Goal: Information Seeking & Learning: Learn about a topic

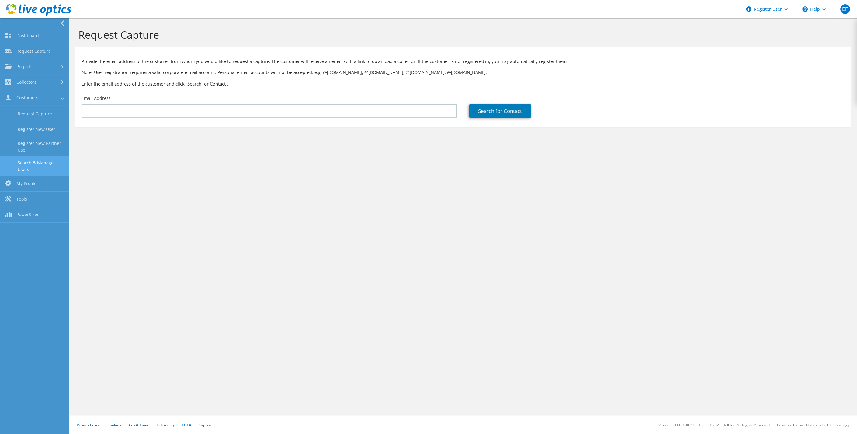
click at [40, 166] on link "Search & Manage Users" at bounding box center [34, 165] width 69 height 19
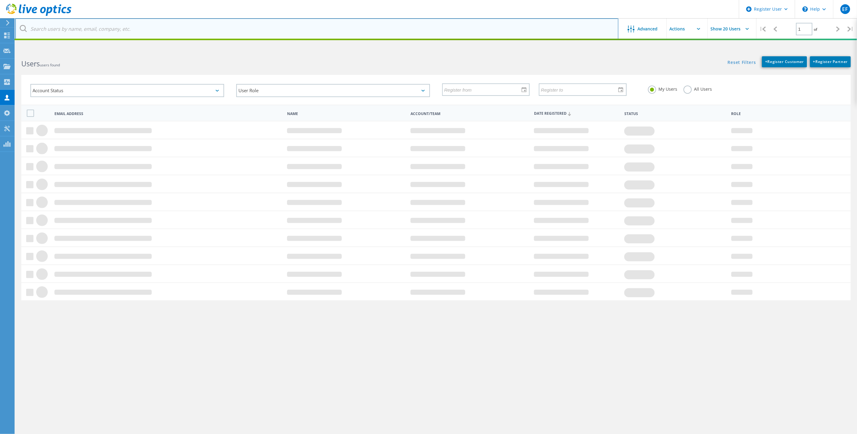
click at [242, 30] on input "text" at bounding box center [317, 28] width 604 height 21
type input "Seabird"
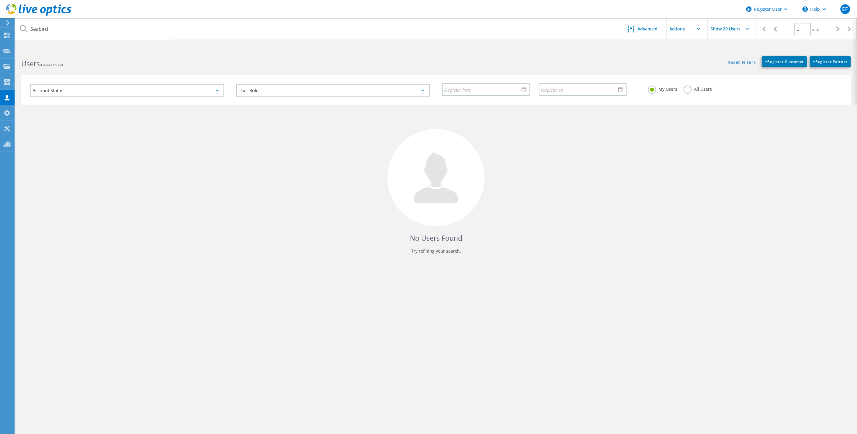
click at [684, 87] on label "All Users" at bounding box center [698, 88] width 29 height 6
click at [0, 0] on input "All Users" at bounding box center [0, 0] width 0 height 0
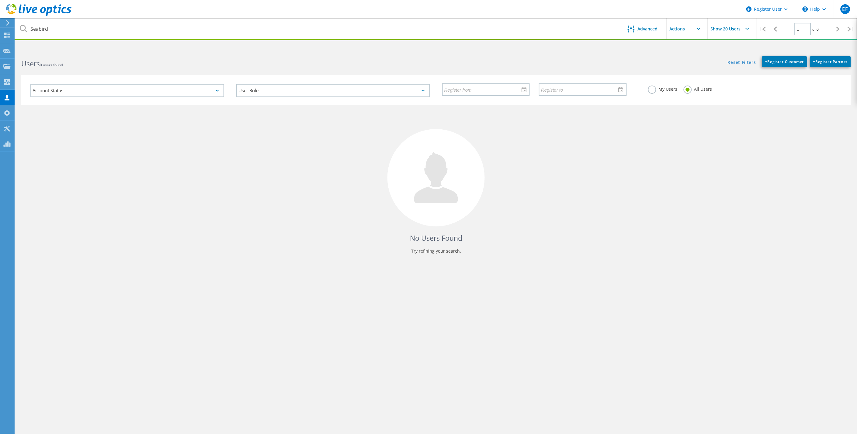
click at [537, 229] on div "No Users Found Try refining your search." at bounding box center [436, 185] width 830 height 160
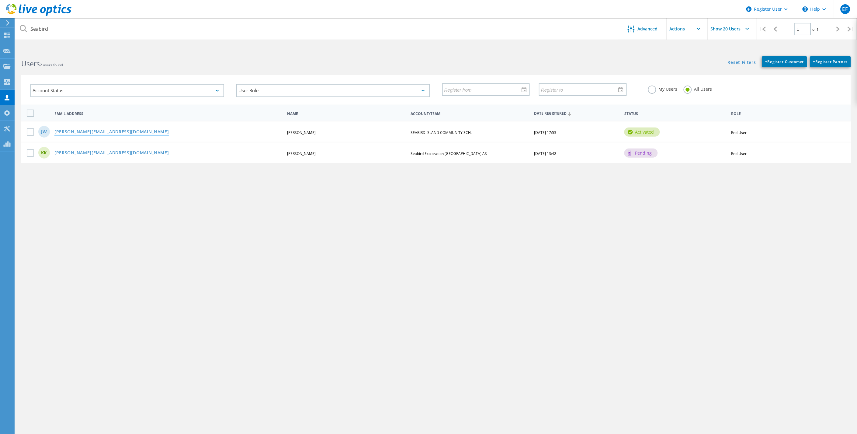
click at [104, 130] on link "[PERSON_NAME][EMAIL_ADDRESS][DOMAIN_NAME]" at bounding box center [111, 132] width 115 height 5
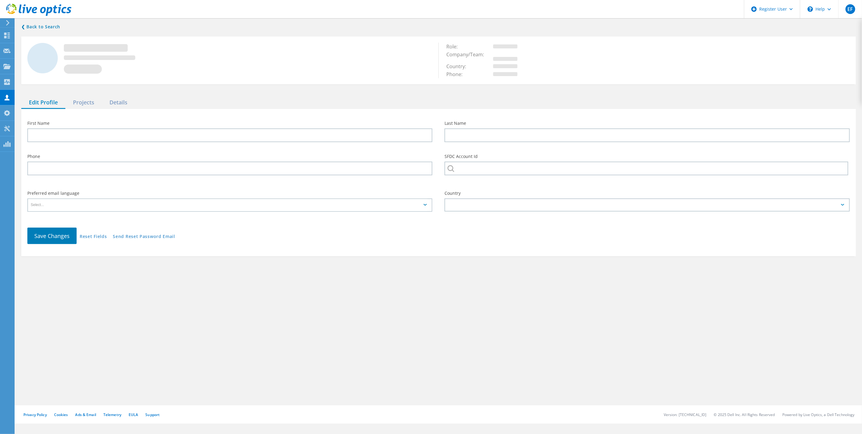
type input "Jonathan"
type input "Wegener"
type input "SEABIRD ISLAND COMMUNITY SCH."
type input "English"
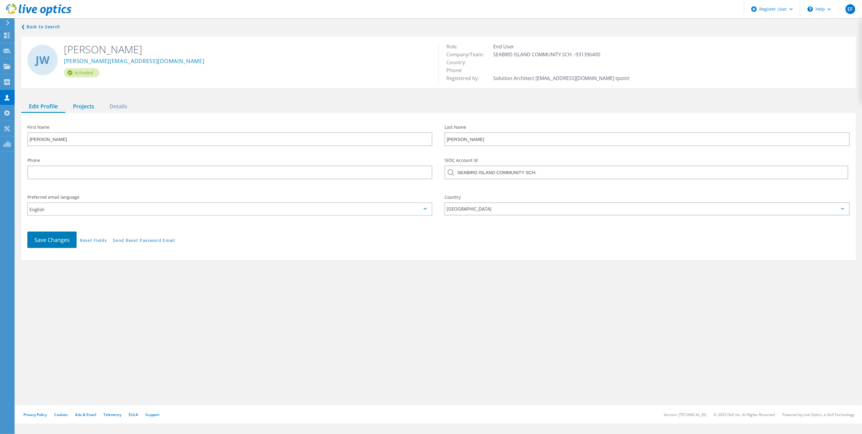
click at [85, 108] on div "Projects" at bounding box center [83, 106] width 37 height 12
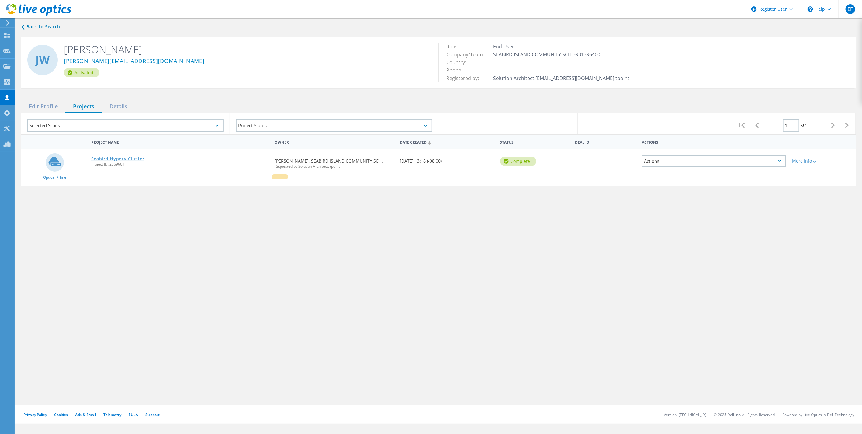
click at [138, 160] on link "Seabird HyperV Cluster" at bounding box center [117, 159] width 53 height 4
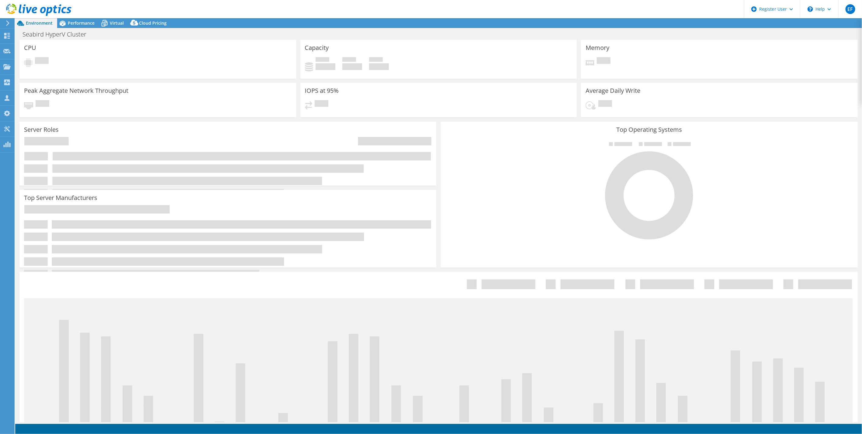
select select "[GEOGRAPHIC_DATA]"
select select "USD"
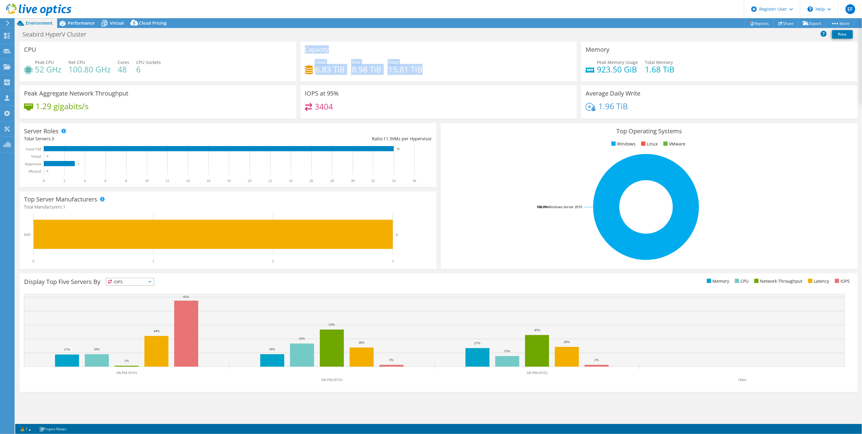
drag, startPoint x: 428, startPoint y: 68, endPoint x: 297, endPoint y: 72, distance: 130.9
click at [297, 72] on div "CPU Peak CPU 52 GHz Net CPU 100.80 GHz Cores 48 CPU Sockets 6 Capacity Used 6.8…" at bounding box center [438, 82] width 843 height 81
click at [437, 80] on div "Capacity Used 6.83 TiB Free 8.98 TiB Total 15.81 TiB" at bounding box center [439, 62] width 277 height 40
drag, startPoint x: 428, startPoint y: 70, endPoint x: 387, endPoint y: 69, distance: 40.5
click at [387, 69] on div "Used 6.83 TiB Free 8.98 TiB Total 15.81 TiB" at bounding box center [439, 69] width 268 height 20
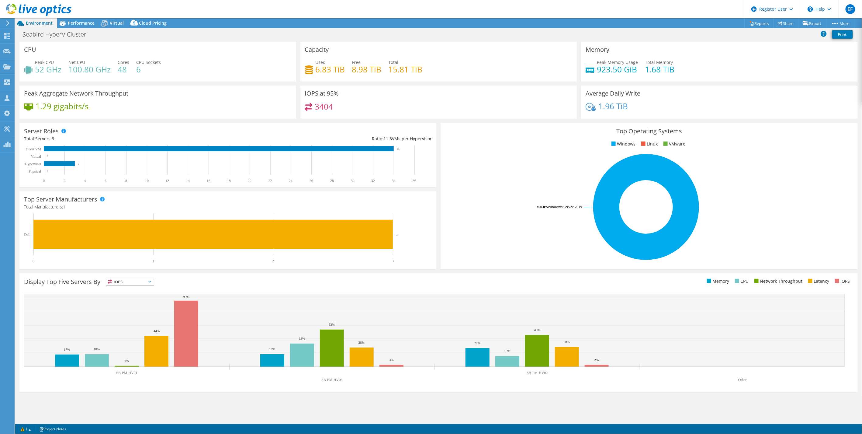
click at [358, 68] on h4 "8.98 TiB" at bounding box center [367, 69] width 30 height 7
click at [628, 105] on div "1.96 TiB" at bounding box center [720, 109] width 268 height 13
drag, startPoint x: 681, startPoint y: 68, endPoint x: 645, endPoint y: 70, distance: 35.7
click at [645, 70] on div "Peak Memory Usage 923.50 GiB Total Memory 1.68 TiB" at bounding box center [720, 69] width 268 height 20
drag, startPoint x: 645, startPoint y: 70, endPoint x: 657, endPoint y: 76, distance: 13.6
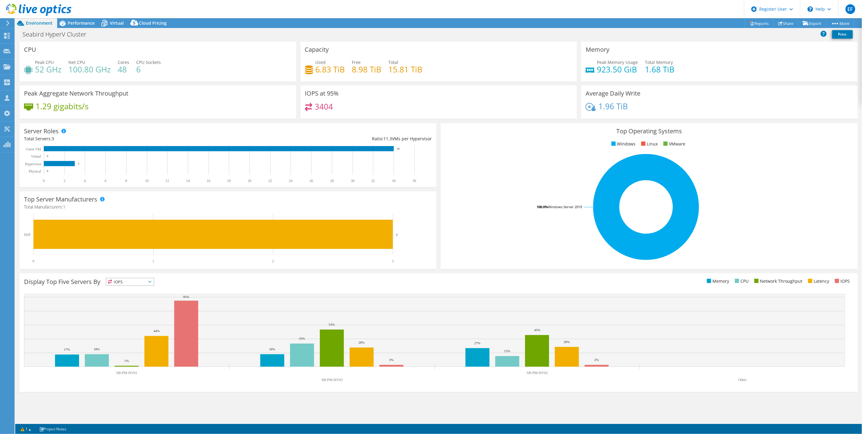
click at [657, 76] on div "Peak Memory Usage 923.50 GiB Total Memory 1.68 TiB" at bounding box center [720, 69] width 268 height 20
drag, startPoint x: 676, startPoint y: 72, endPoint x: 642, endPoint y: 67, distance: 34.2
click at [642, 67] on div "Peak Memory Usage 923.50 GiB Total Memory 1.68 TiB" at bounding box center [720, 69] width 268 height 20
click at [381, 71] on div "Used 6.83 TiB Free 8.98 TiB Total 15.81 TiB" at bounding box center [439, 69] width 268 height 20
click at [654, 84] on div "Memory Peak Memory Usage 923.50 GiB Total Memory 1.68 TiB" at bounding box center [719, 64] width 281 height 44
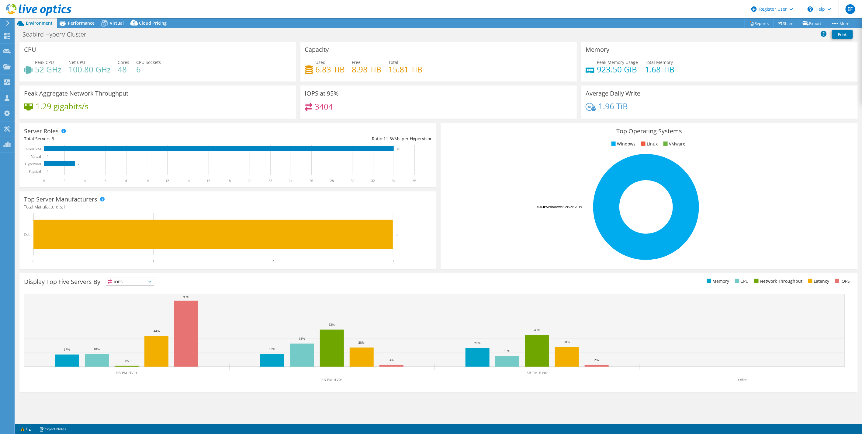
click at [351, 89] on div "IOPS at 95% 3404" at bounding box center [439, 101] width 277 height 33
drag, startPoint x: 433, startPoint y: 72, endPoint x: 301, endPoint y: 48, distance: 134.2
click at [301, 48] on div "Capacity Used 6.83 TiB Free 8.98 TiB Total 15.81 TiB" at bounding box center [439, 62] width 277 height 40
click at [665, 82] on div "Memory Peak Memory Usage 923.50 GiB Total Memory 1.68 TiB" at bounding box center [719, 64] width 281 height 44
drag, startPoint x: 685, startPoint y: 72, endPoint x: 643, endPoint y: 66, distance: 43.0
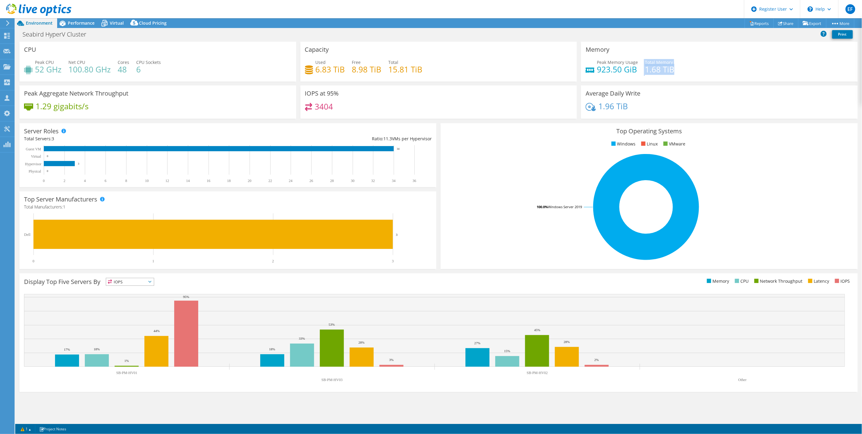
click at [643, 66] on div "Peak Memory Usage 923.50 GiB Total Memory 1.68 TiB" at bounding box center [720, 69] width 268 height 20
drag, startPoint x: 643, startPoint y: 66, endPoint x: 647, endPoint y: 79, distance: 14.0
click at [647, 79] on div "Memory Peak Memory Usage 923.50 GiB Total Memory 1.68 TiB" at bounding box center [719, 62] width 277 height 40
click at [429, 71] on div "Used 6.83 TiB Free 8.98 TiB Total 15.81 TiB" at bounding box center [439, 69] width 268 height 20
click at [427, 73] on div "Used 6.83 TiB Free 8.98 TiB Total 15.81 TiB" at bounding box center [439, 69] width 268 height 20
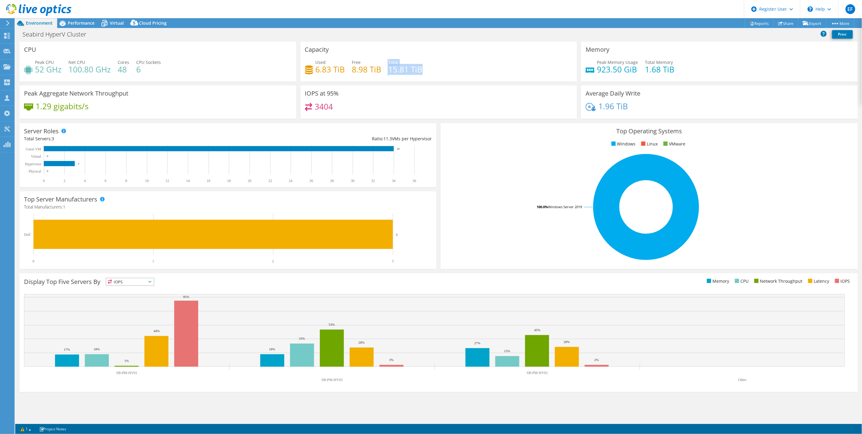
drag, startPoint x: 427, startPoint y: 71, endPoint x: 384, endPoint y: 66, distance: 43.2
click at [384, 66] on div "Used 6.83 TiB Free 8.98 TiB Total 15.81 TiB" at bounding box center [439, 69] width 268 height 20
drag, startPoint x: 384, startPoint y: 66, endPoint x: 379, endPoint y: 80, distance: 14.7
click at [379, 80] on div "Capacity Used 6.83 TiB Free 8.98 TiB Total 15.81 TiB" at bounding box center [439, 62] width 277 height 40
click at [390, 60] on span "Total" at bounding box center [394, 62] width 10 height 6
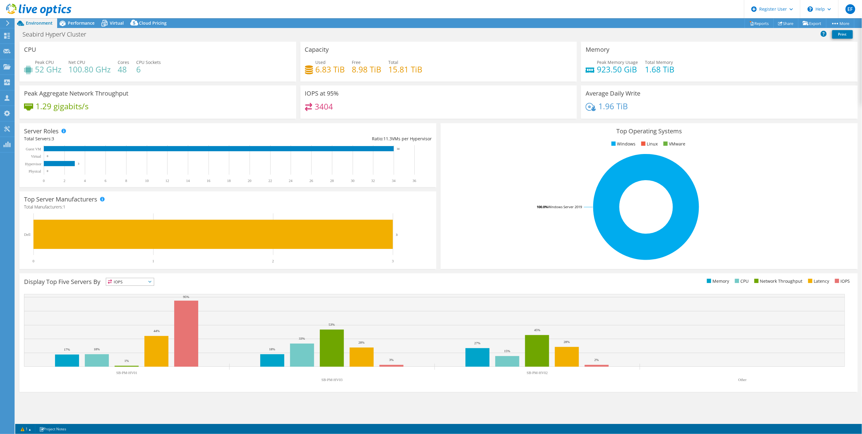
click at [665, 71] on h4 "1.68 TiB" at bounding box center [660, 69] width 30 height 7
click at [601, 72] on h4 "923.50 GiB" at bounding box center [617, 69] width 41 height 7
drag, startPoint x: 597, startPoint y: 67, endPoint x: 678, endPoint y: 68, distance: 80.9
click at [678, 68] on div "Peak Memory Usage 923.50 GiB Total Memory 1.68 TiB" at bounding box center [720, 69] width 268 height 20
drag, startPoint x: 677, startPoint y: 68, endPoint x: 659, endPoint y: 68, distance: 18.3
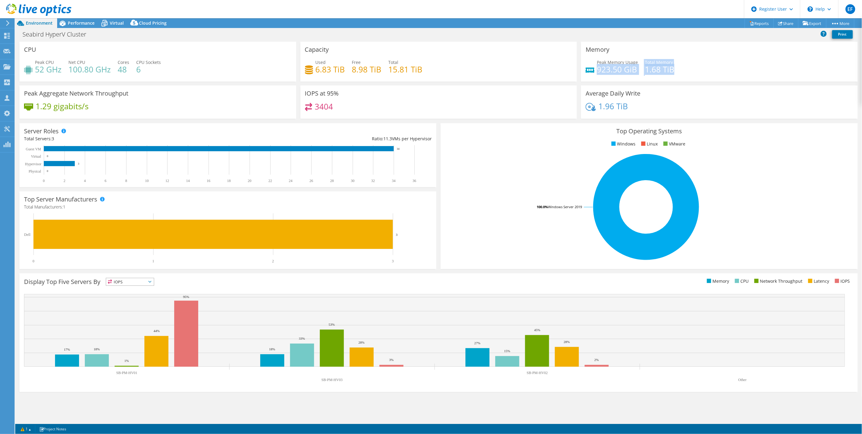
click at [659, 68] on h4 "1.68 TiB" at bounding box center [660, 69] width 30 height 7
click at [620, 72] on h4 "923.50 GiB" at bounding box center [617, 69] width 41 height 7
drag, startPoint x: 597, startPoint y: 64, endPoint x: 637, endPoint y: 74, distance: 41.7
click at [637, 74] on div "Peak Memory Usage 923.50 GiB Total Memory 1.68 TiB" at bounding box center [720, 69] width 268 height 20
click at [638, 73] on div "Peak Memory Usage 923.50 GiB Total Memory 1.68 TiB" at bounding box center [720, 69] width 268 height 20
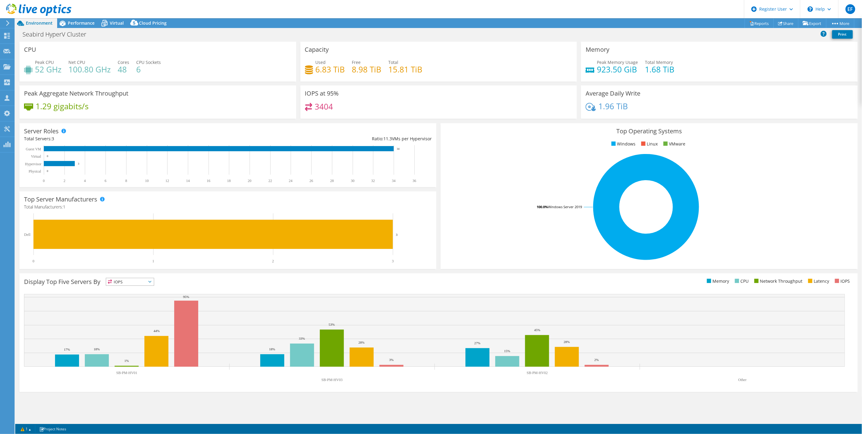
click at [619, 62] on span "Peak Memory Usage" at bounding box center [617, 62] width 41 height 6
drag, startPoint x: 677, startPoint y: 68, endPoint x: 587, endPoint y: 67, distance: 89.8
click at [590, 67] on div "Peak Memory Usage 923.50 GiB Total Memory 1.68 TiB" at bounding box center [720, 69] width 268 height 20
click at [379, 66] on h4 "8.98 TiB" at bounding box center [367, 69] width 30 height 7
drag, startPoint x: 431, startPoint y: 68, endPoint x: 325, endPoint y: 67, distance: 106.2
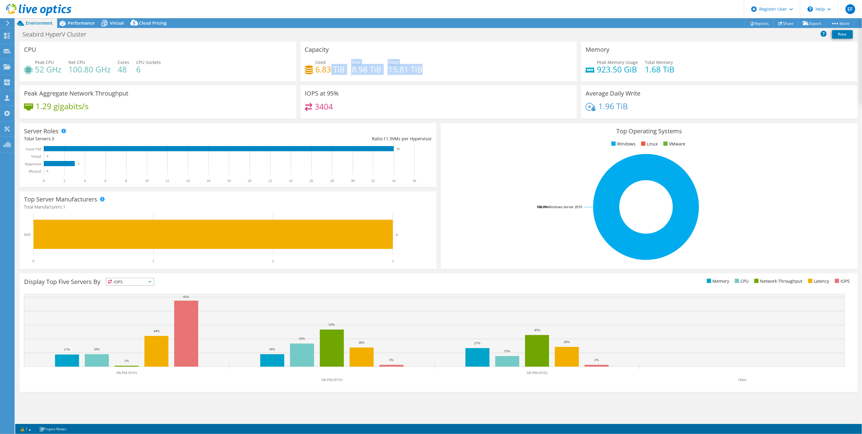
click at [329, 67] on div "Used 6.83 TiB Free 8.98 TiB Total 15.81 TiB" at bounding box center [439, 69] width 268 height 20
click at [315, 125] on div "Server Roles Physical Servers represent bare metal servers that were targets of…" at bounding box center [227, 155] width 417 height 64
click at [521, 176] on rect at bounding box center [646, 207] width 402 height 106
drag, startPoint x: 268, startPoint y: 105, endPoint x: 326, endPoint y: 110, distance: 57.7
click at [269, 105] on div "1.29 gigabits/s" at bounding box center [158, 109] width 268 height 13
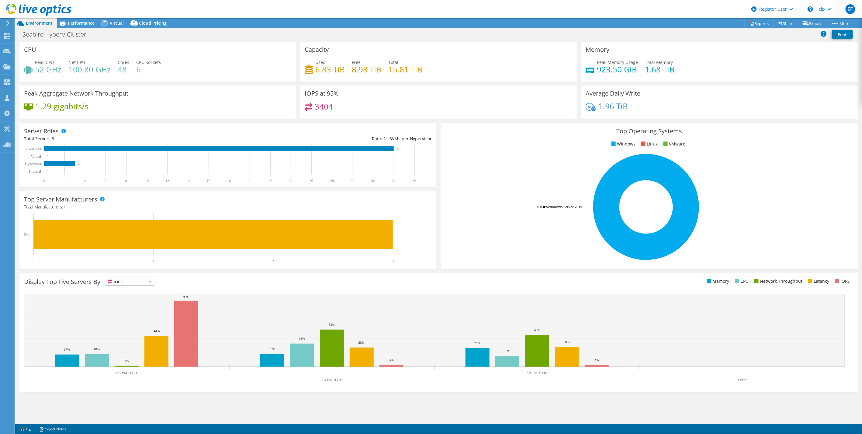
click at [504, 141] on ul "Windows Linux VMware" at bounding box center [649, 144] width 408 height 7
click at [486, 274] on div "Display Top Five Servers By IOPS IOPS" at bounding box center [438, 332] width 839 height 119
click at [83, 22] on span "Performance" at bounding box center [81, 23] width 27 height 6
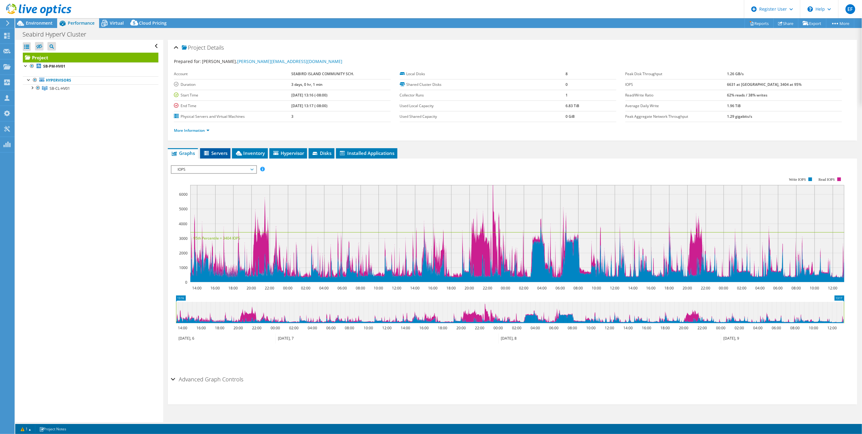
click at [214, 157] on li "Servers" at bounding box center [215, 153] width 30 height 10
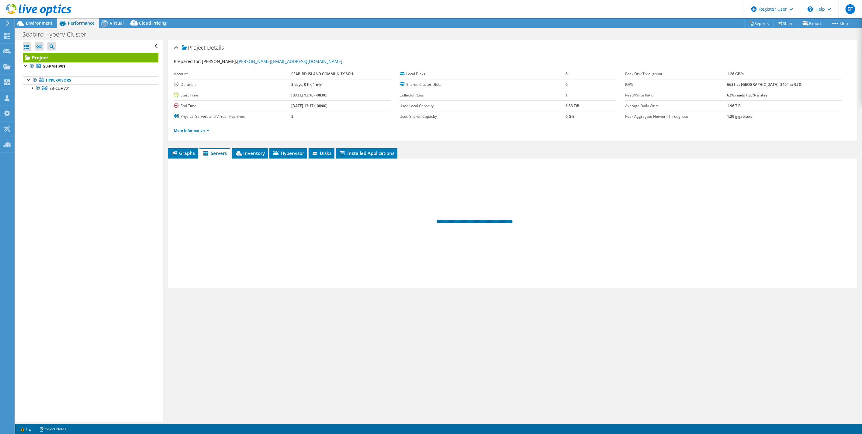
click at [219, 156] on li "Servers" at bounding box center [215, 153] width 30 height 10
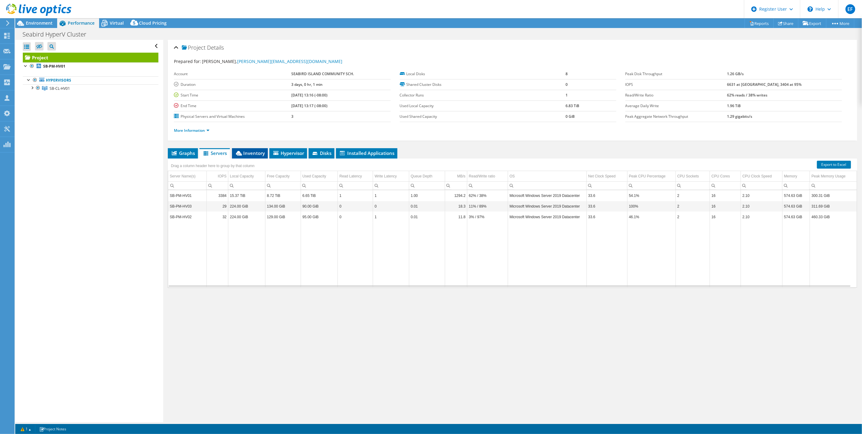
click at [253, 150] on span "Inventory" at bounding box center [250, 153] width 30 height 6
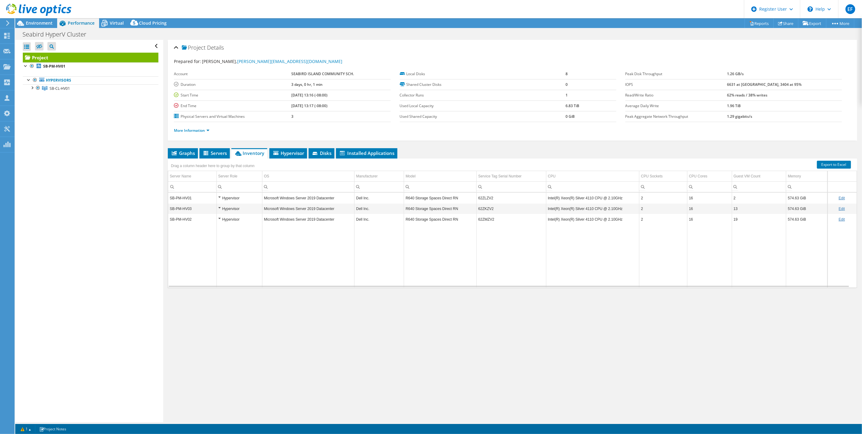
drag, startPoint x: 254, startPoint y: 293, endPoint x: 254, endPoint y: 298, distance: 4.9
click at [254, 294] on div "Graphs Servers Inventory Hypervisor Disks Cluster Disks Installed Applications …" at bounding box center [513, 224] width 690 height 152
click at [327, 351] on div "Project Details Prepared for: [PERSON_NAME], [PERSON_NAME][EMAIL_ADDRESS][DOMAI…" at bounding box center [512, 231] width 699 height 382
click at [180, 150] on span "Graphs" at bounding box center [183, 153] width 24 height 6
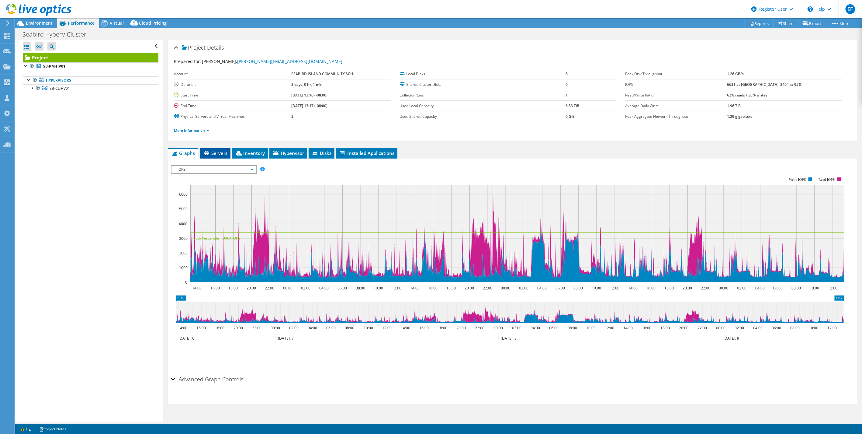
click at [214, 149] on li "Servers" at bounding box center [215, 153] width 30 height 10
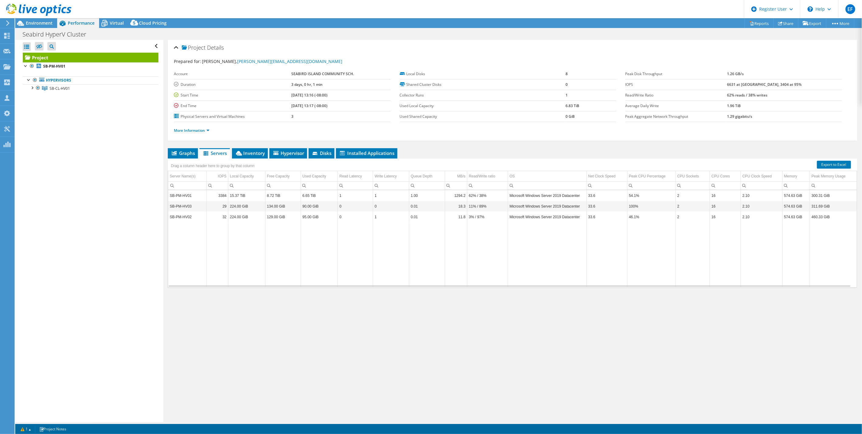
click at [288, 352] on div "Project Details Prepared for: [PERSON_NAME], [PERSON_NAME][EMAIL_ADDRESS][DOMAI…" at bounding box center [512, 231] width 699 height 382
click at [309, 333] on div "Project Details Prepared for: [PERSON_NAME], [PERSON_NAME][EMAIL_ADDRESS][DOMAI…" at bounding box center [512, 231] width 699 height 382
click at [371, 386] on div "Project Details Prepared for: [PERSON_NAME], [PERSON_NAME][EMAIL_ADDRESS][DOMAI…" at bounding box center [512, 231] width 699 height 382
click at [449, 338] on div "Project Details Prepared for: [PERSON_NAME], [PERSON_NAME][EMAIL_ADDRESS][DOMAI…" at bounding box center [512, 231] width 699 height 382
click at [181, 190] on td "SB-PM-HV01" at bounding box center [187, 195] width 38 height 11
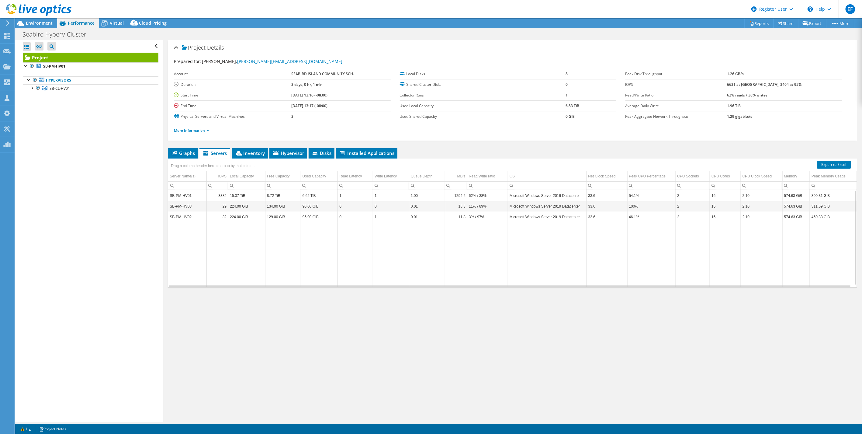
click at [185, 193] on td "SB-PM-HV01" at bounding box center [187, 195] width 38 height 11
click at [186, 194] on td "SB-PM-HV01" at bounding box center [187, 195] width 38 height 11
drag, startPoint x: 186, startPoint y: 194, endPoint x: 279, endPoint y: 221, distance: 96.9
click at [276, 261] on td "Data grid" at bounding box center [283, 254] width 36 height 64
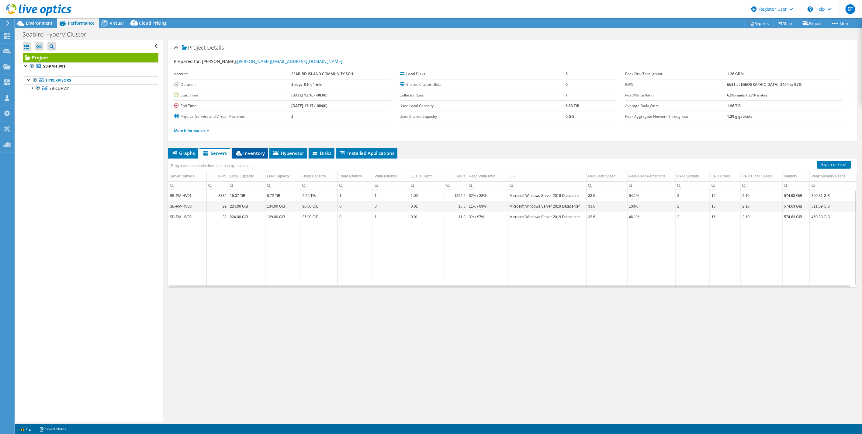
click at [252, 152] on span "Inventory" at bounding box center [250, 153] width 30 height 6
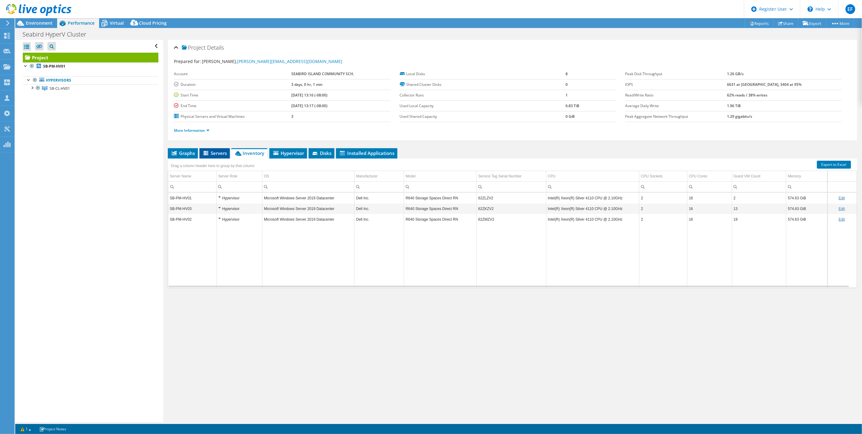
click at [214, 153] on span "Servers" at bounding box center [215, 153] width 24 height 6
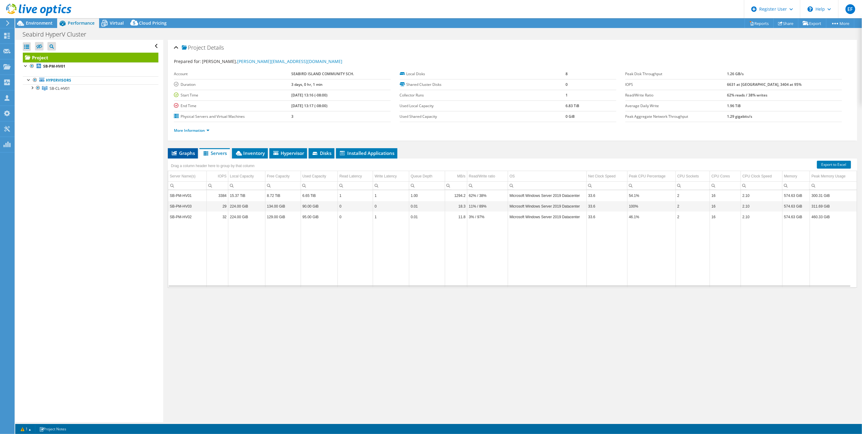
click at [186, 152] on span "Graphs" at bounding box center [183, 153] width 24 height 6
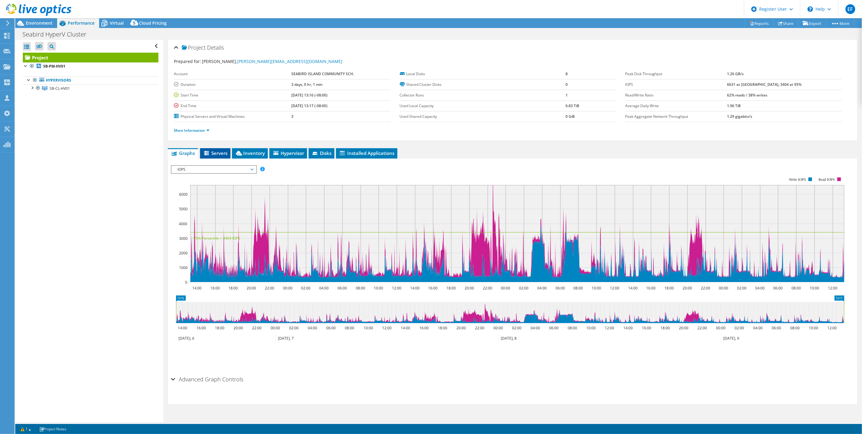
click at [219, 155] on li "Servers" at bounding box center [215, 153] width 30 height 10
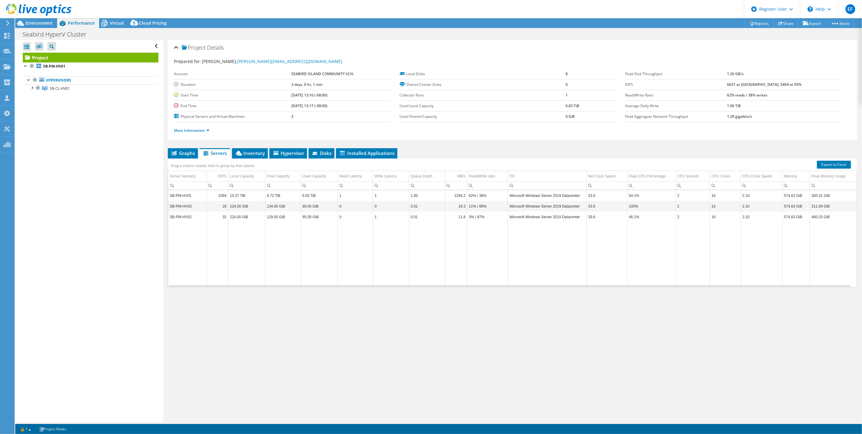
click at [196, 197] on td "SB-PM-HV01" at bounding box center [187, 195] width 38 height 11
click at [263, 156] on li "Inventory" at bounding box center [250, 153] width 36 height 10
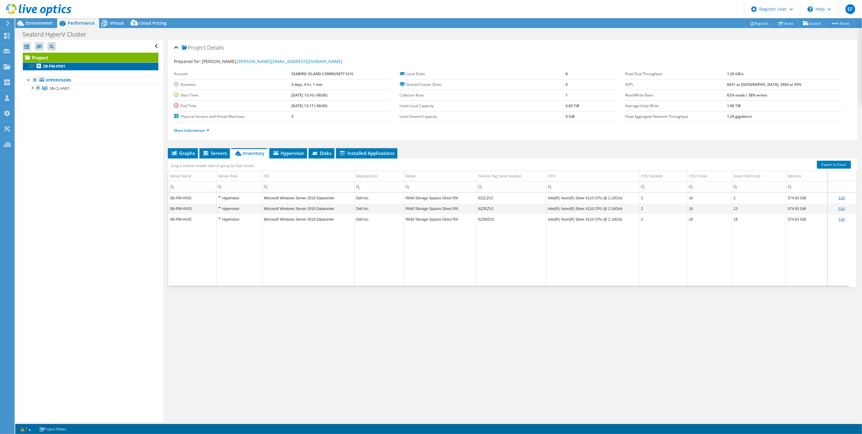
click at [56, 68] on b "SB-PM-HV01" at bounding box center [54, 66] width 22 height 5
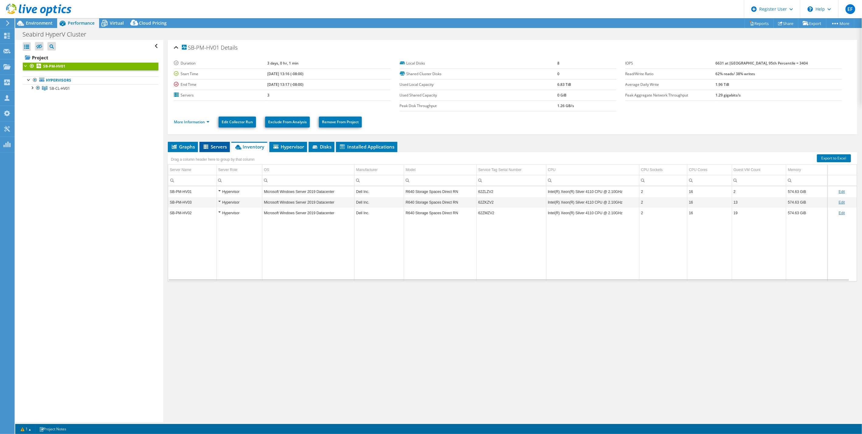
click at [221, 148] on span "Servers" at bounding box center [215, 147] width 24 height 6
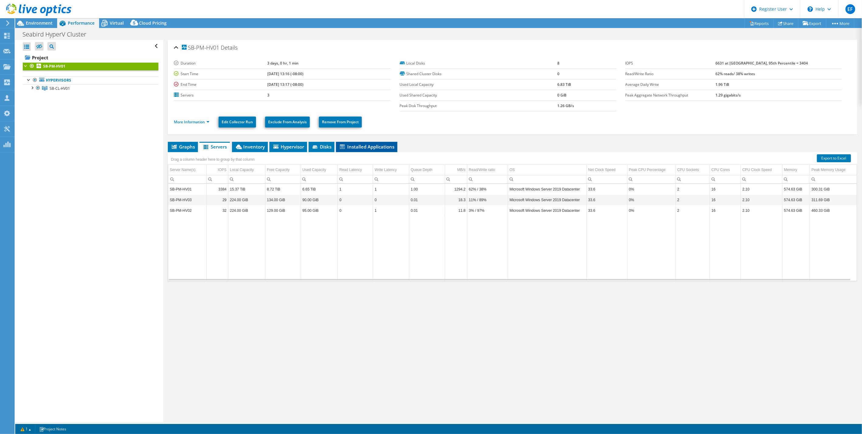
click at [374, 145] on span "Installed Applications" at bounding box center [366, 147] width 55 height 6
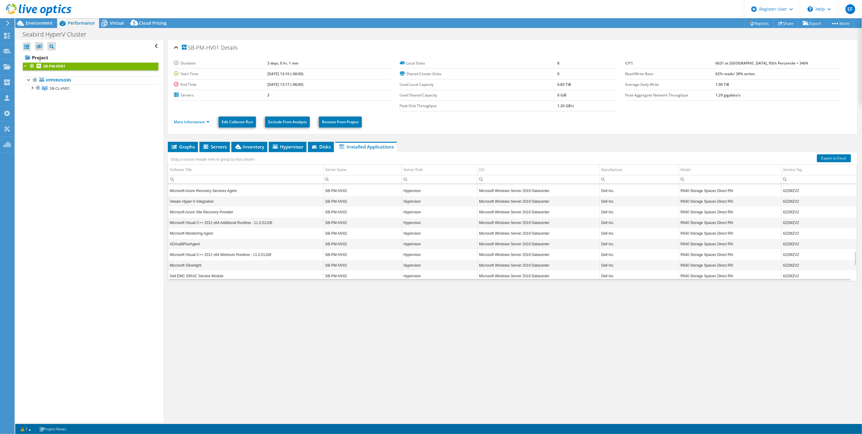
scroll to position [546, 0]
click at [197, 229] on td "Veeam Installer Service" at bounding box center [245, 230] width 155 height 11
click at [203, 204] on td "Dependency Agent" at bounding box center [245, 209] width 155 height 11
click at [203, 220] on td "Matrox Graphics Software (remove only)" at bounding box center [245, 219] width 155 height 11
click at [207, 248] on td "Microsoft Visual C++ 2012 Redistributable (x64) - 11.0.51106" at bounding box center [245, 251] width 155 height 11
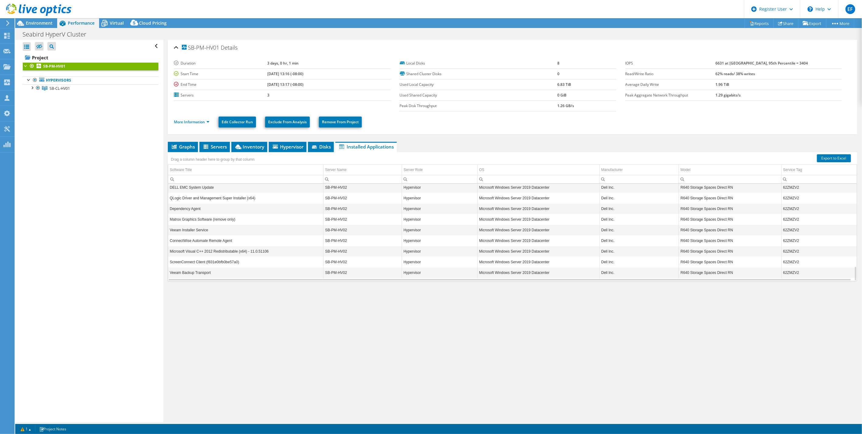
click at [219, 275] on td "Veeam Backup Transport" at bounding box center [245, 272] width 155 height 11
click at [68, 89] on span "SB-CL-HV01" at bounding box center [60, 88] width 20 height 5
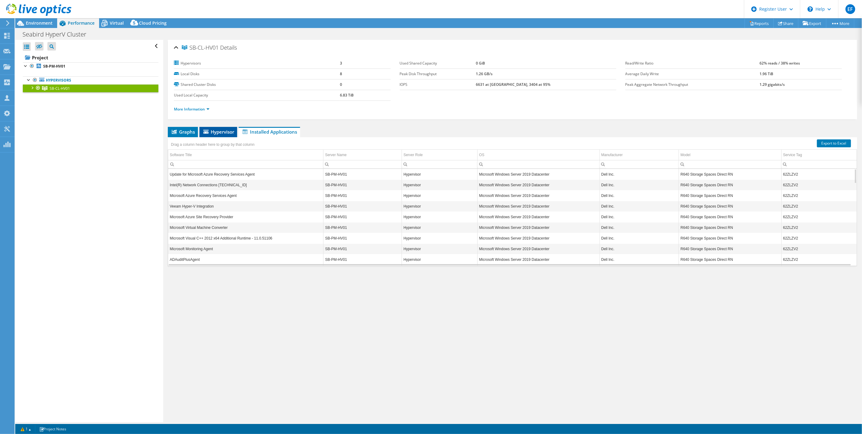
click at [217, 132] on span "Hypervisor" at bounding box center [219, 132] width 32 height 6
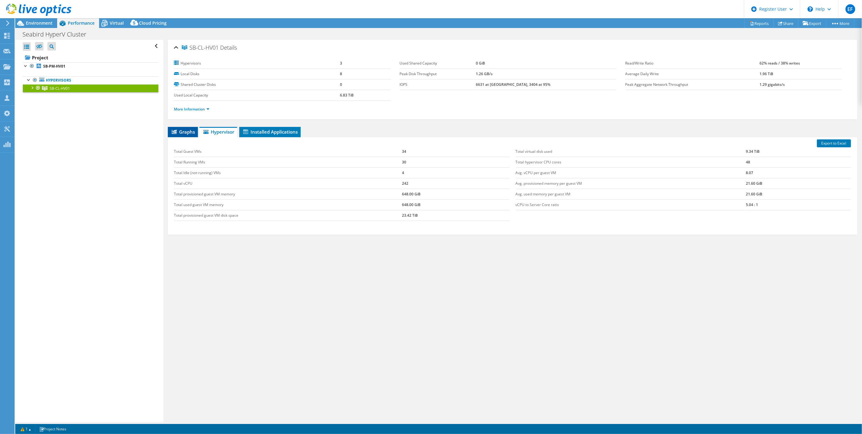
click at [182, 129] on span "Graphs" at bounding box center [183, 132] width 24 height 6
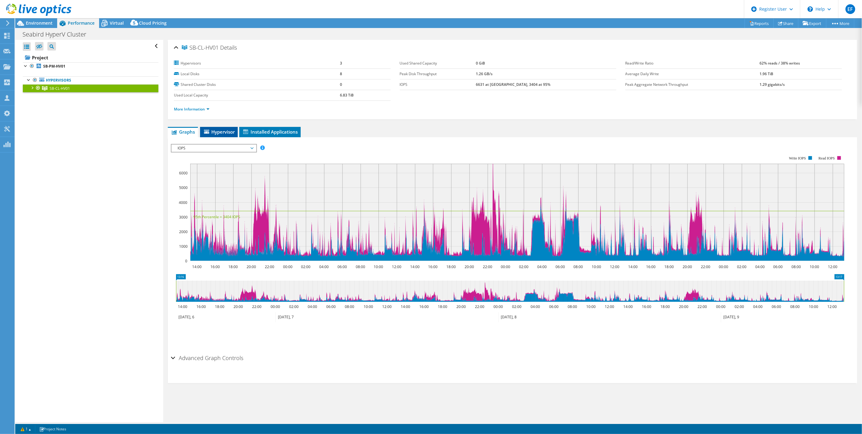
click at [215, 129] on span "Hypervisor" at bounding box center [219, 132] width 32 height 6
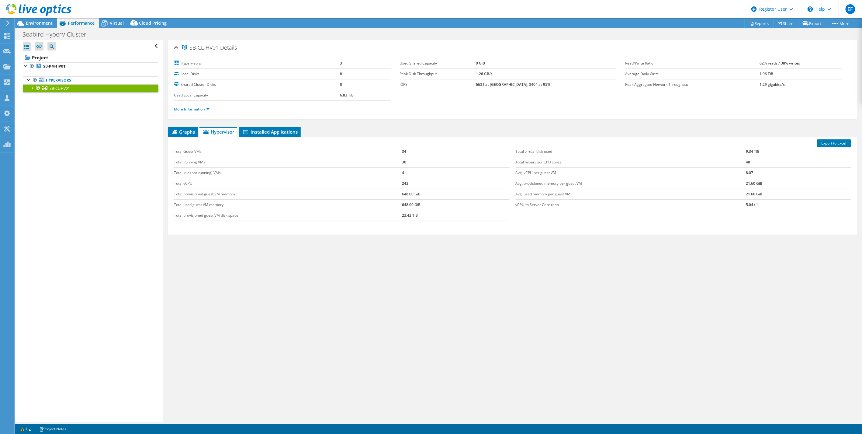
click at [239, 169] on td "Total Idle (not-running) VMs" at bounding box center [288, 172] width 228 height 11
click at [225, 181] on tbody "Total Guest VMs 34 Total Running VMs 30 Total Idle (not-running) VMs 4 Total vC…" at bounding box center [342, 183] width 336 height 75
drag, startPoint x: 220, startPoint y: 184, endPoint x: 213, endPoint y: 196, distance: 13.6
click at [214, 188] on tbody "Total Guest VMs 34 Total Running VMs 30 Total Idle (not-running) VMs 4 Total vC…" at bounding box center [342, 183] width 336 height 75
click at [219, 221] on div "Total Guest VMs 34 Total Running VMs 30 Total Idle (not-running) VMs 4 Total vC…" at bounding box center [342, 183] width 342 height 87
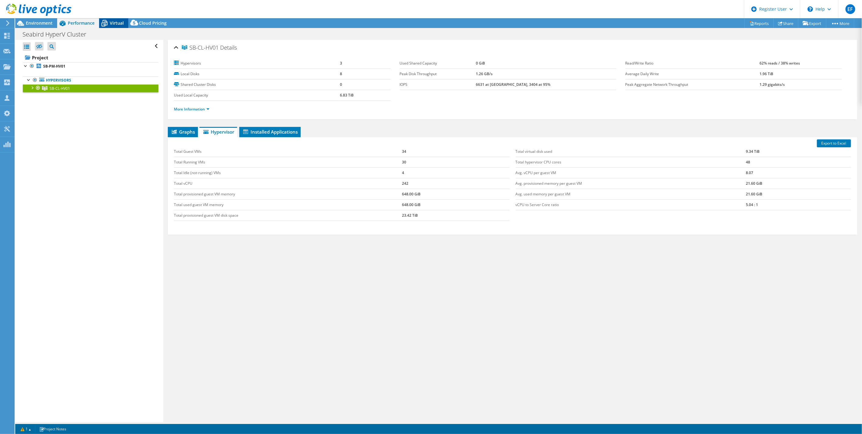
click at [108, 23] on icon at bounding box center [104, 23] width 11 height 11
